Goal: Task Accomplishment & Management: Use online tool/utility

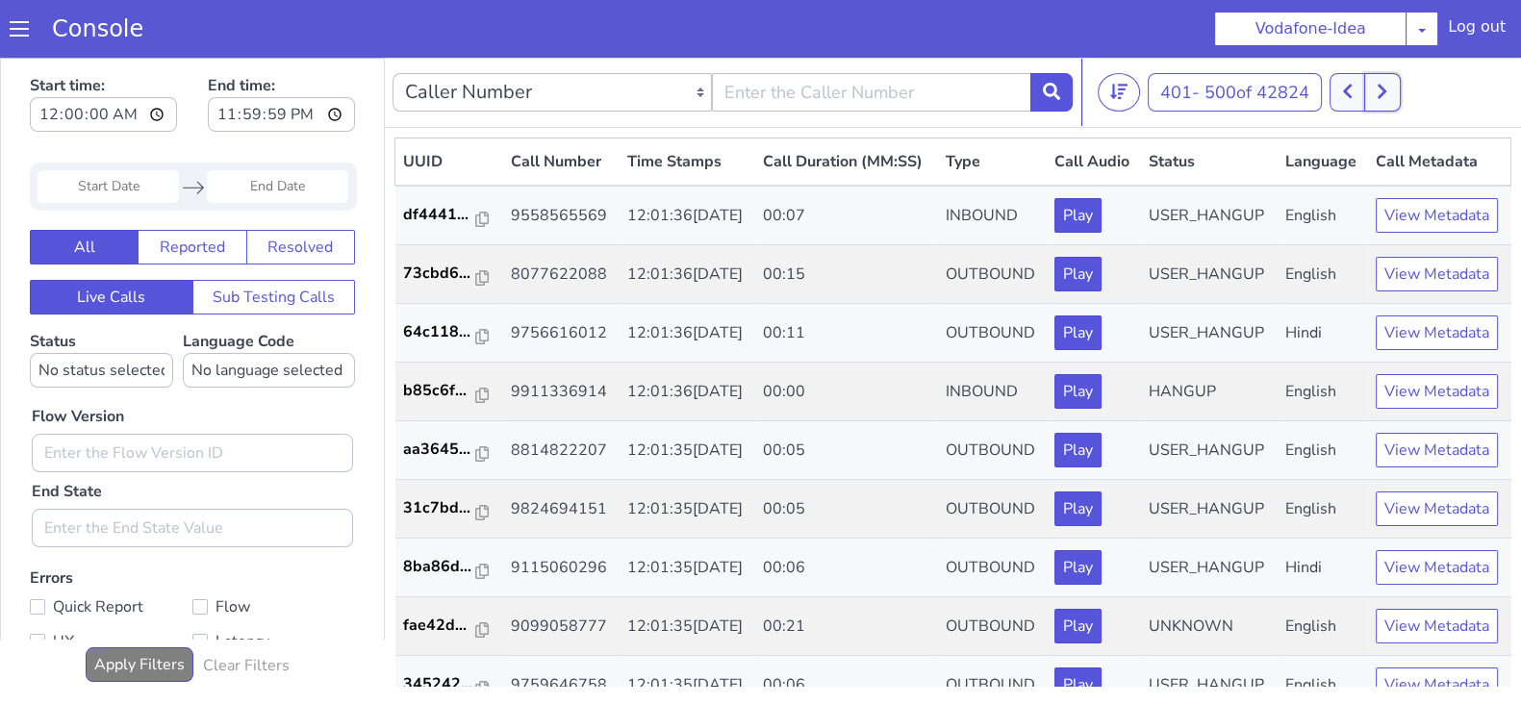
click at [1385, 89] on icon at bounding box center [1381, 91] width 11 height 17
click at [1387, 95] on icon at bounding box center [1381, 91] width 11 height 17
click at [1377, 93] on button at bounding box center [1382, 92] width 36 height 38
click at [1376, 84] on button at bounding box center [1382, 92] width 36 height 38
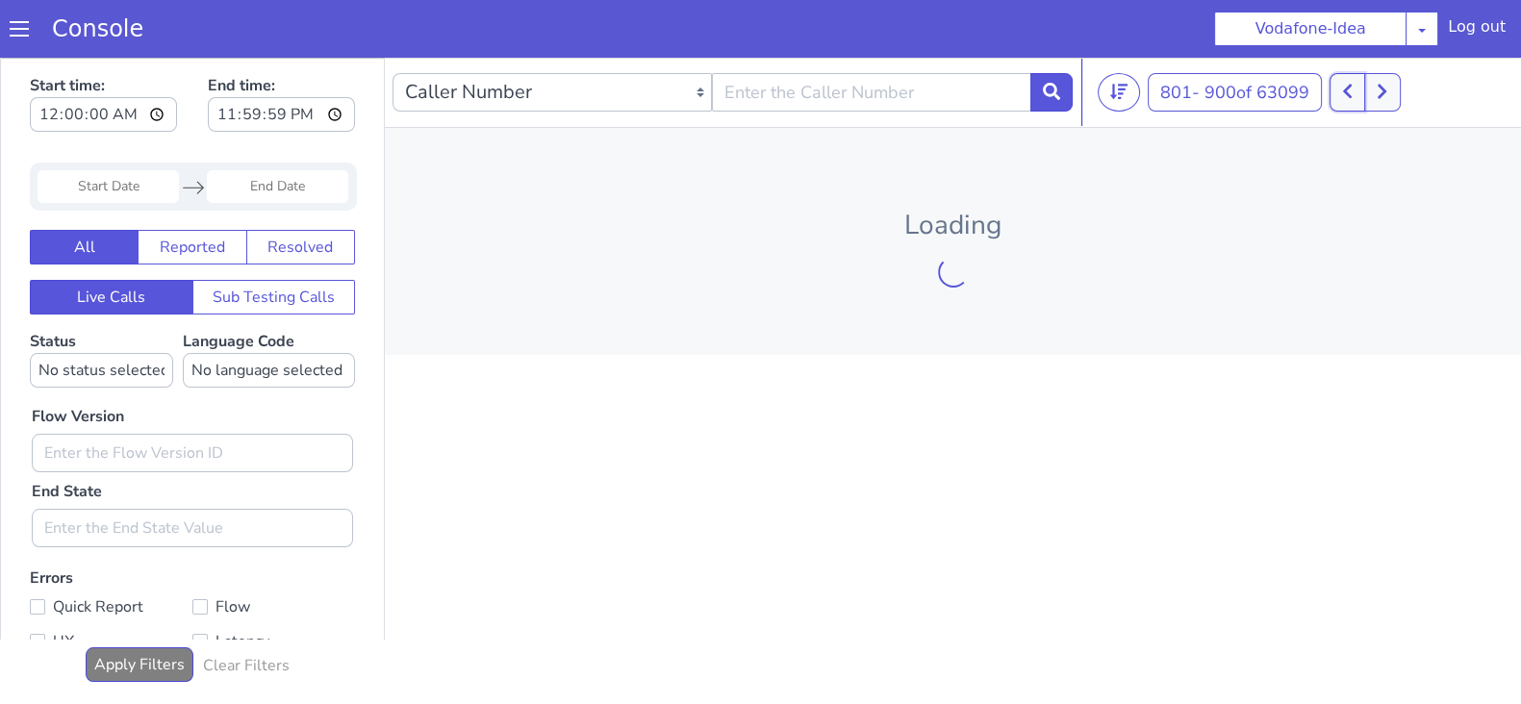
click at [1358, 88] on button at bounding box center [1347, 92] width 36 height 38
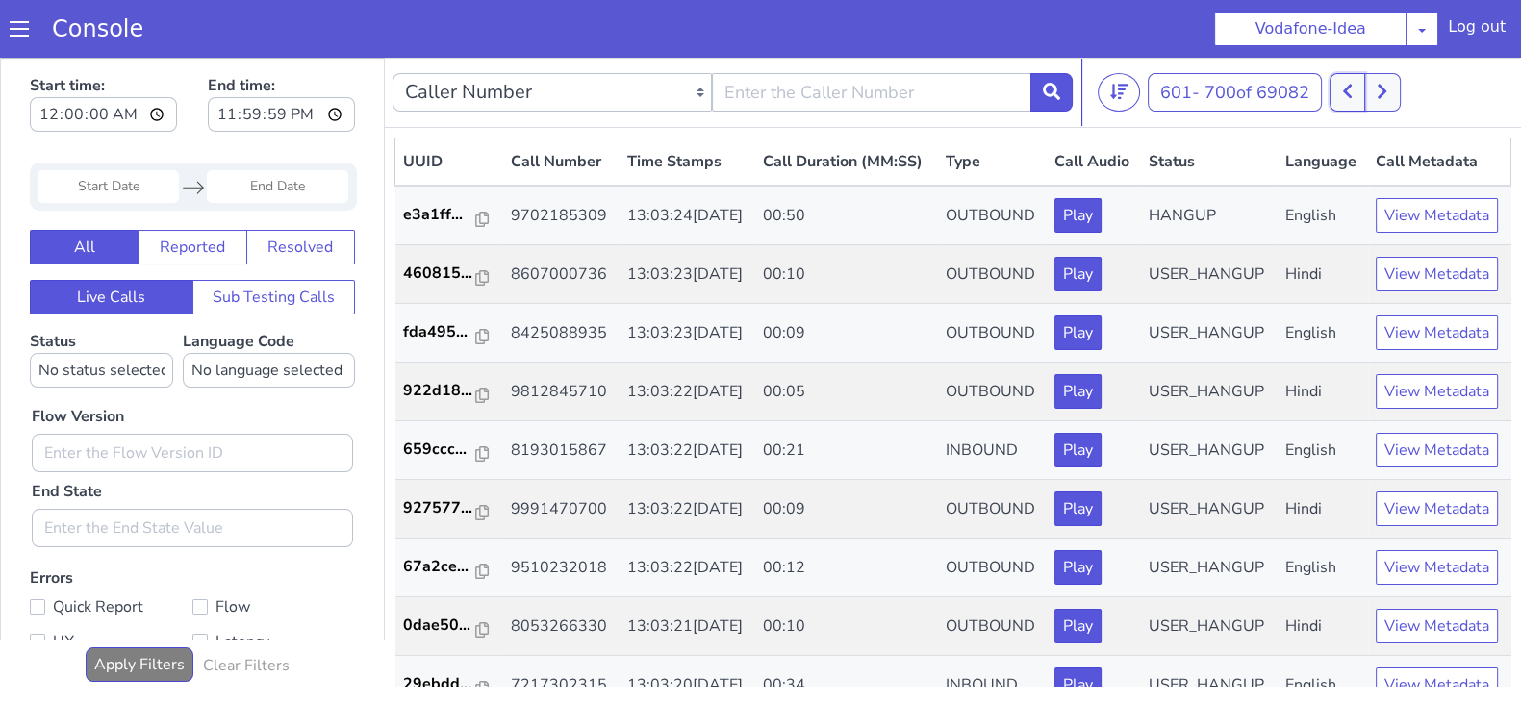
click at [1358, 88] on button at bounding box center [1347, 92] width 36 height 38
click at [1352, 98] on icon at bounding box center [1347, 91] width 11 height 17
